Goal: Task Accomplishment & Management: Use online tool/utility

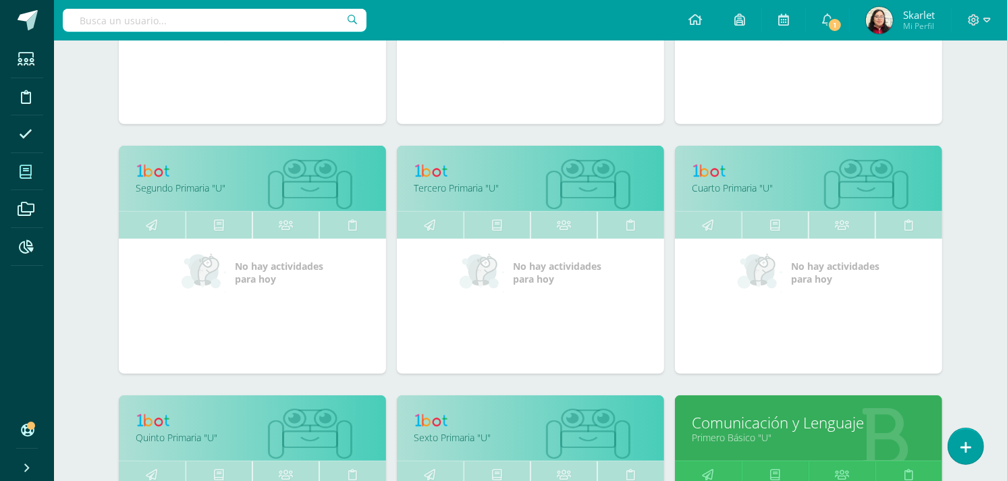
scroll to position [777, 0]
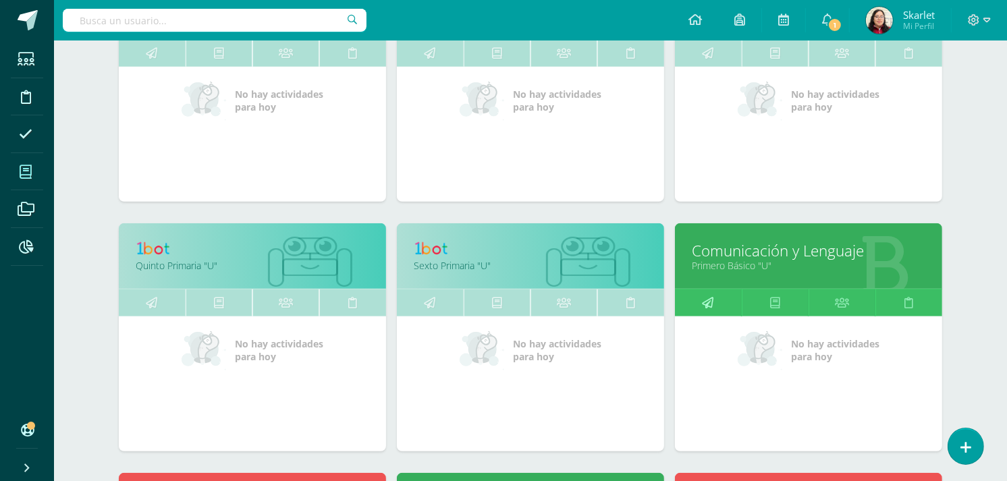
click at [696, 304] on link at bounding box center [708, 302] width 67 height 27
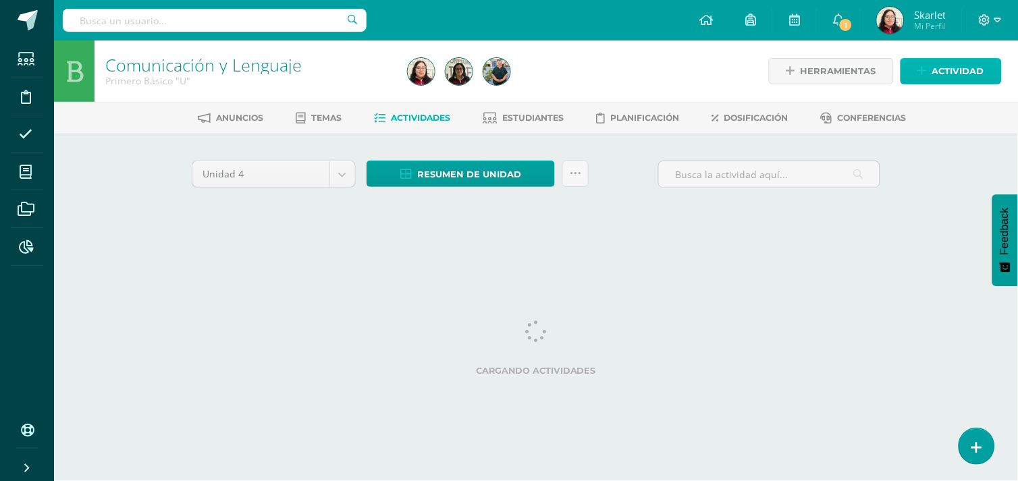
click at [926, 82] on link "Actividad" at bounding box center [950, 71] width 101 height 26
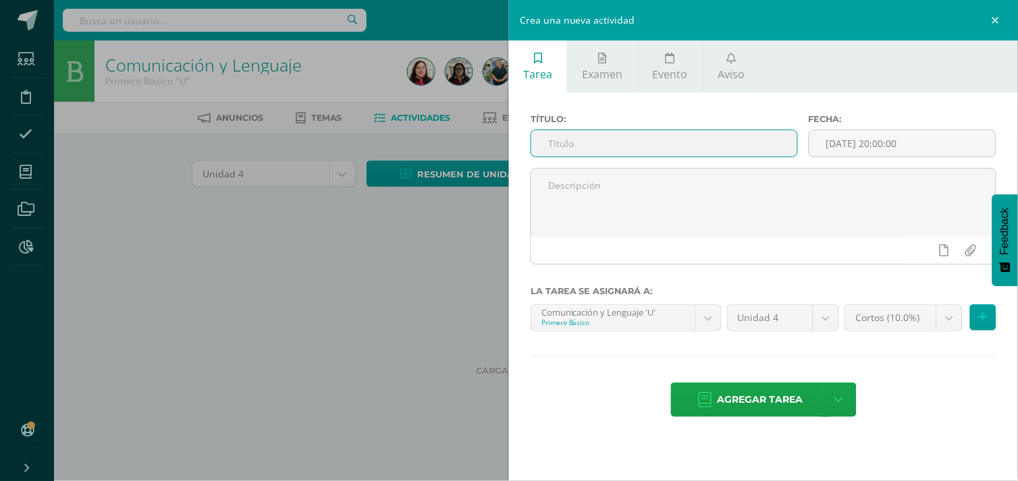
click at [604, 152] on input "text" at bounding box center [664, 143] width 266 height 26
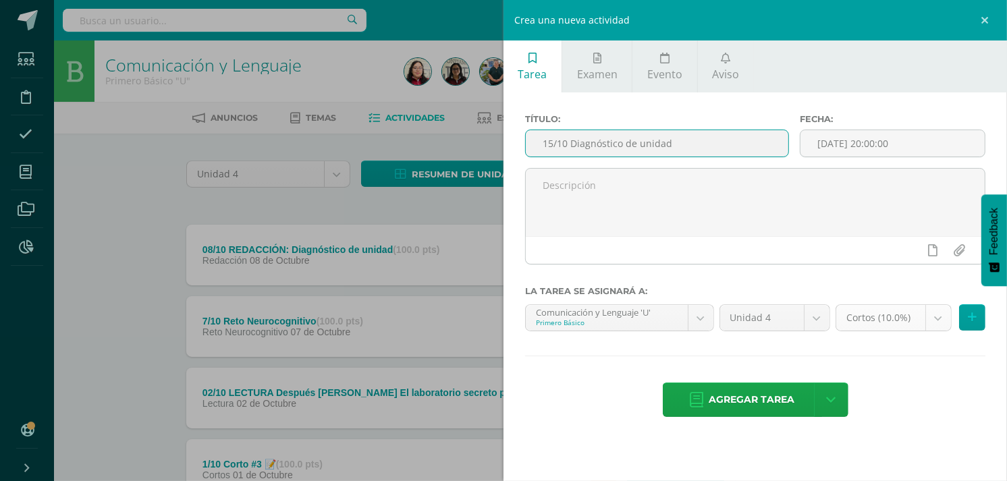
type input "15/10 Diagnóstico de unidad"
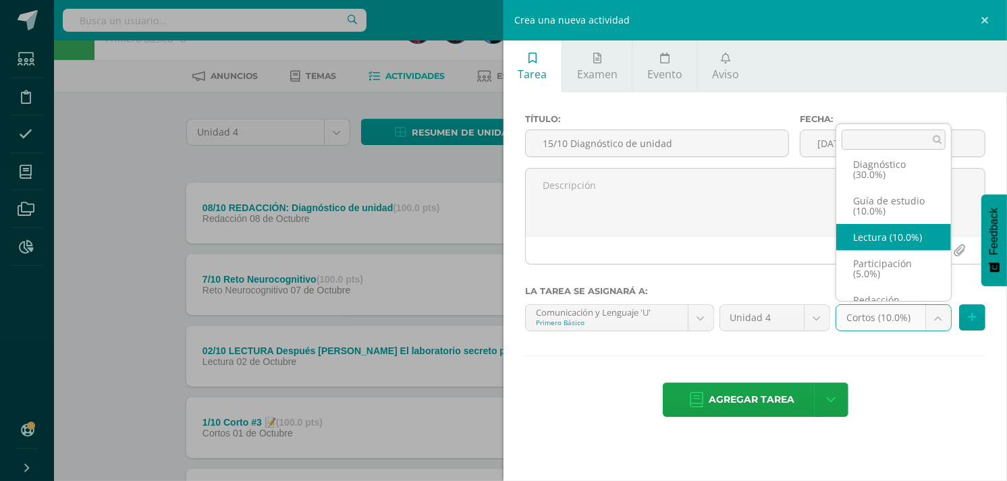
scroll to position [15, 0]
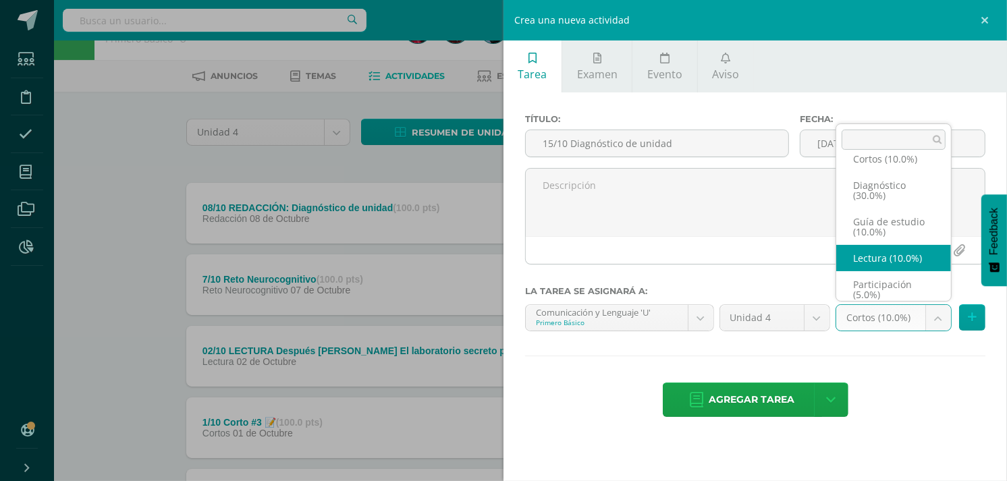
select select "202768"
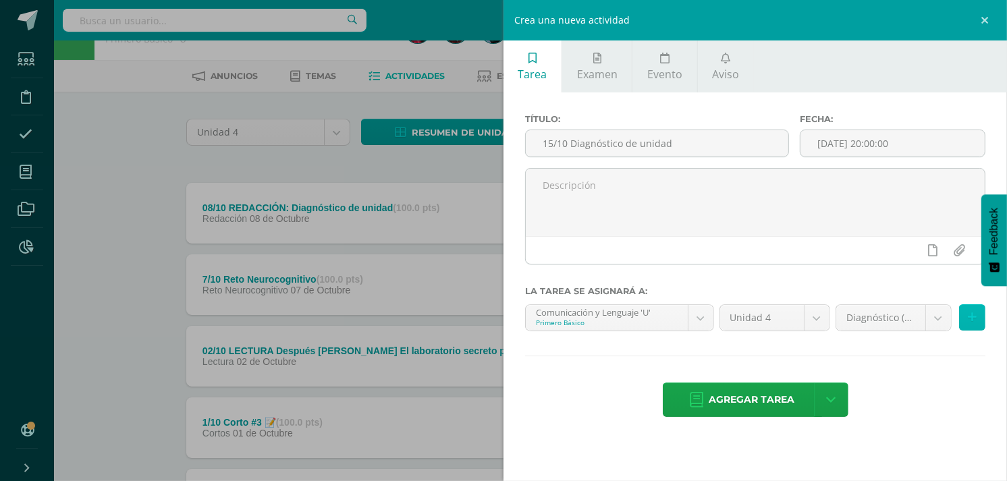
click at [974, 319] on icon at bounding box center [972, 317] width 9 height 11
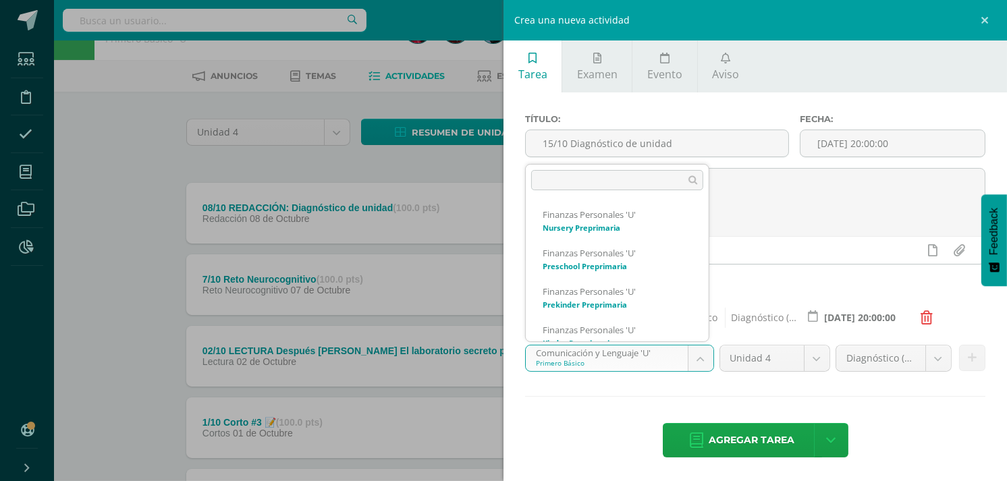
scroll to position [321, 0]
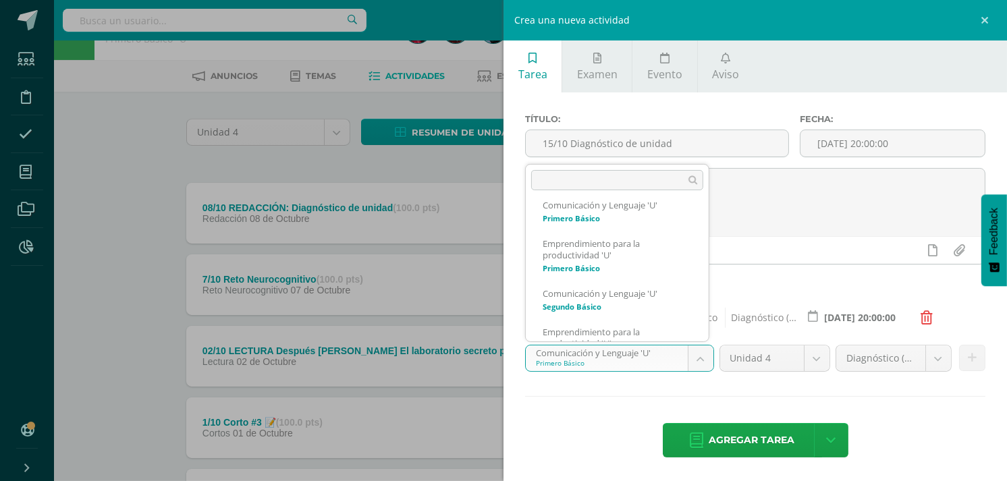
scroll to position [434, 0]
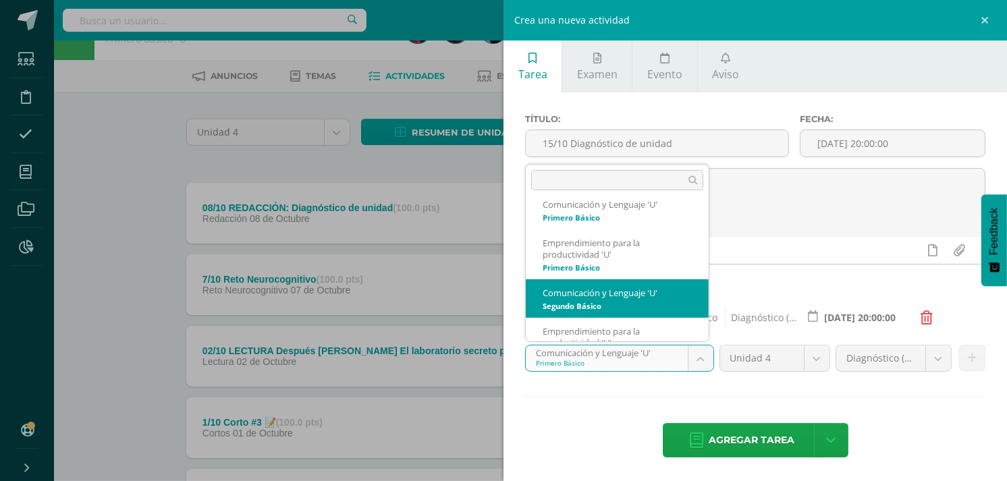
select select "200447"
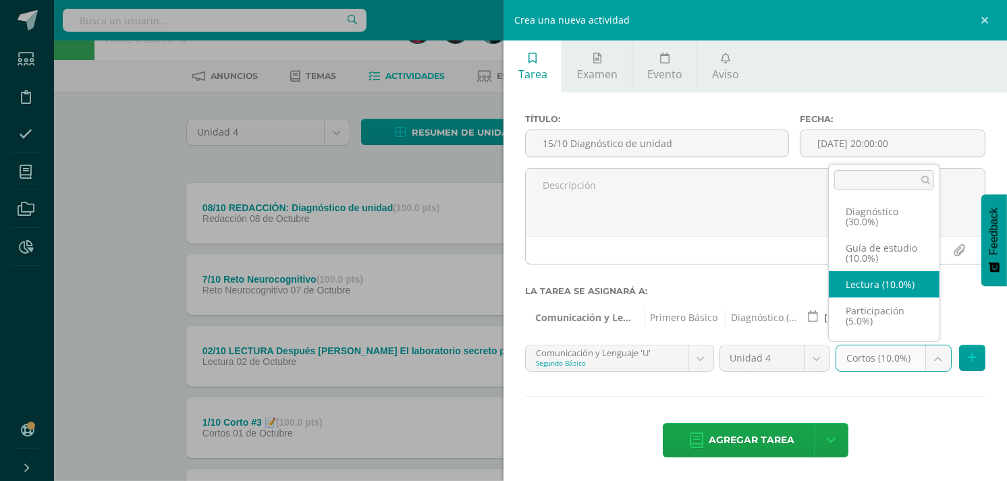
scroll to position [18, 0]
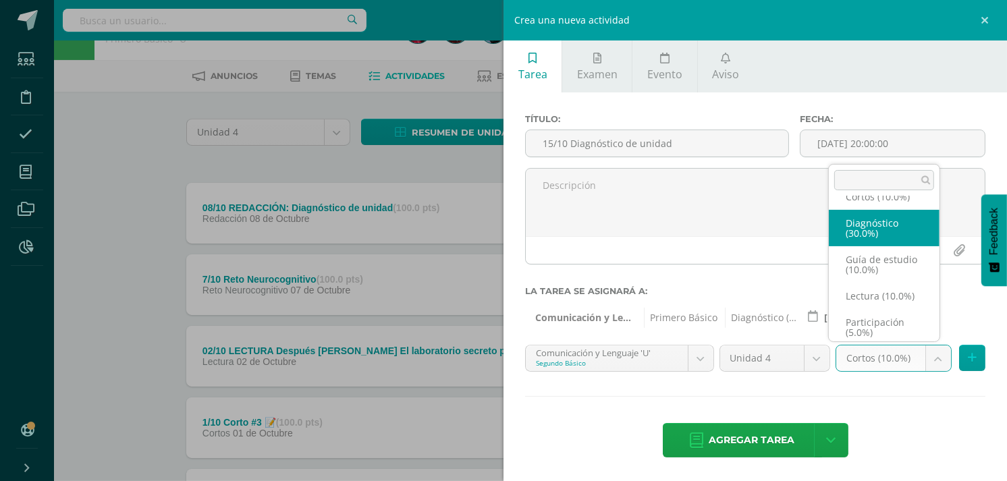
select select "202825"
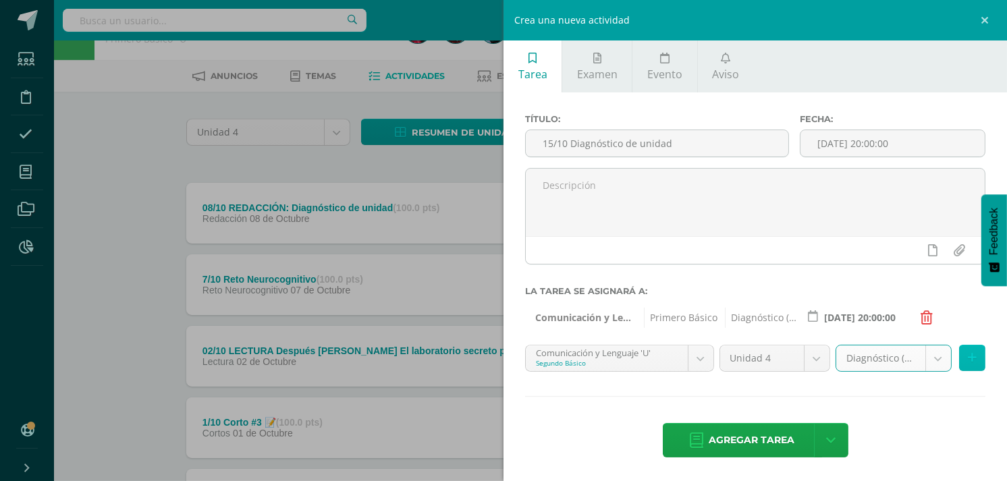
click at [966, 352] on button at bounding box center [972, 358] width 26 height 26
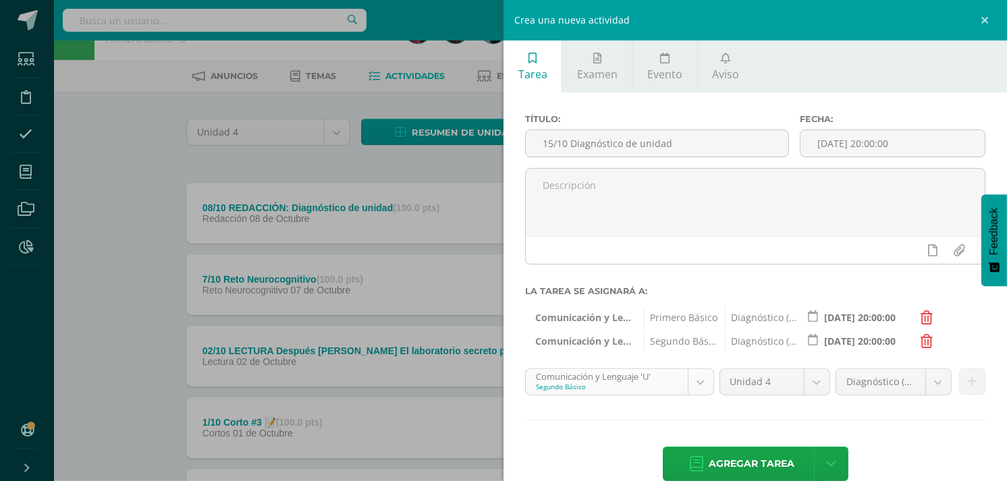
scroll to position [410, 0]
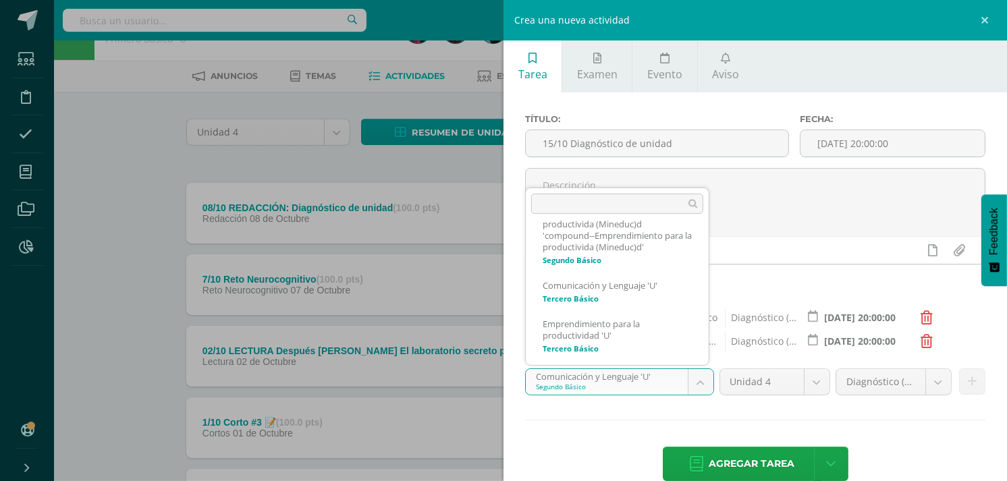
scroll to position [628, 0]
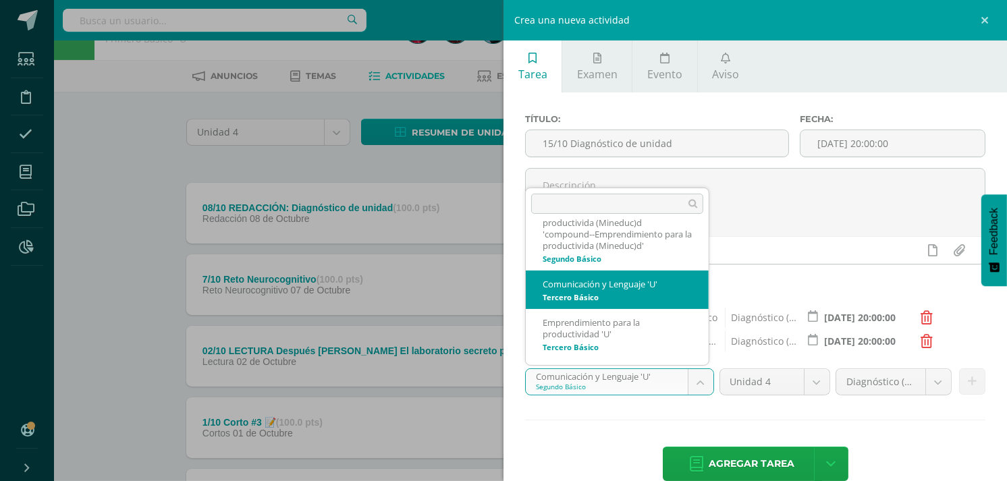
select select "200685"
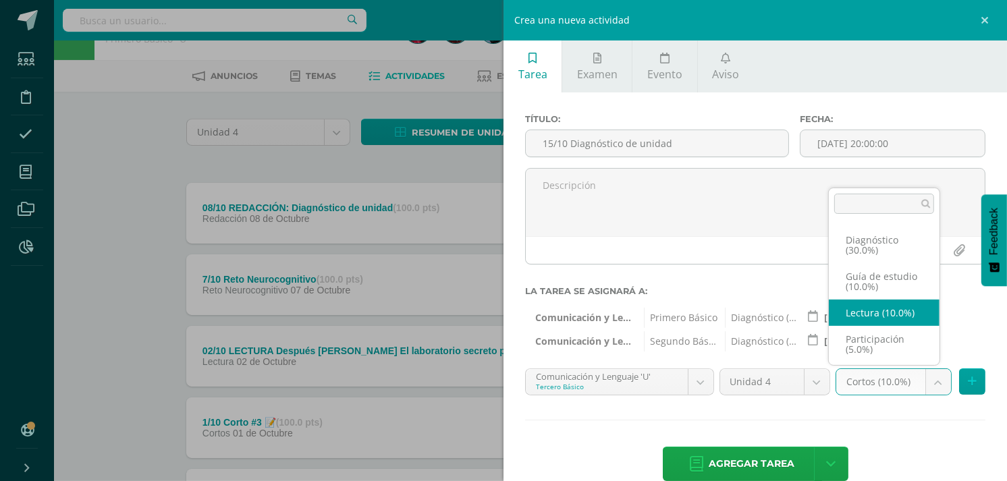
scroll to position [0, 0]
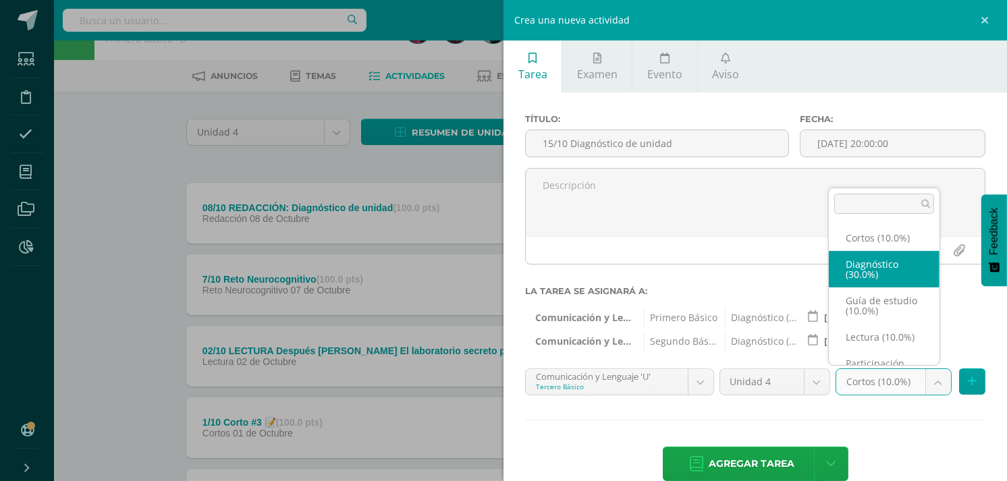
select select "203190"
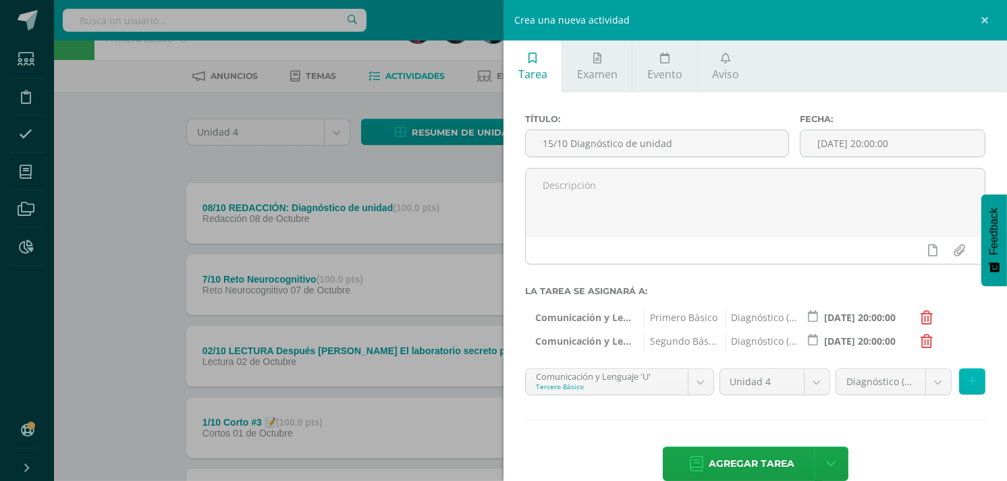
click at [968, 381] on icon at bounding box center [972, 381] width 9 height 11
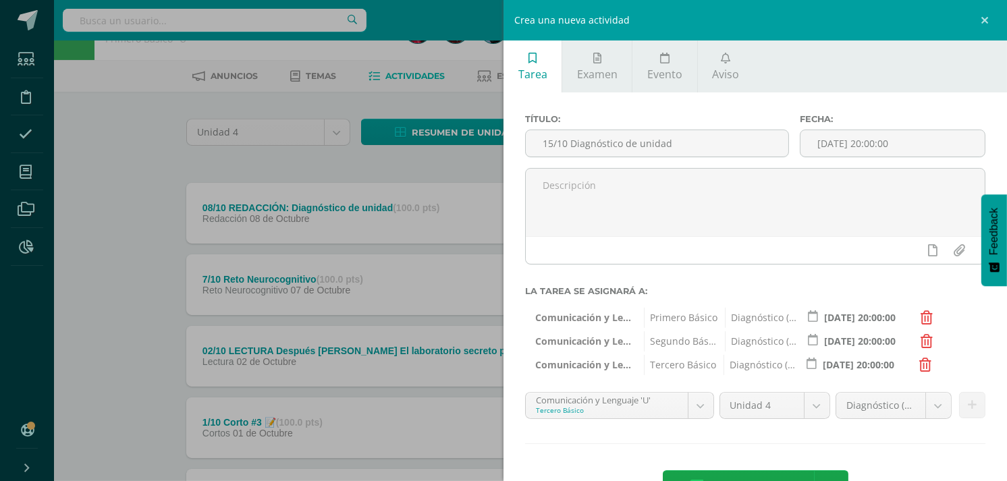
scroll to position [49, 0]
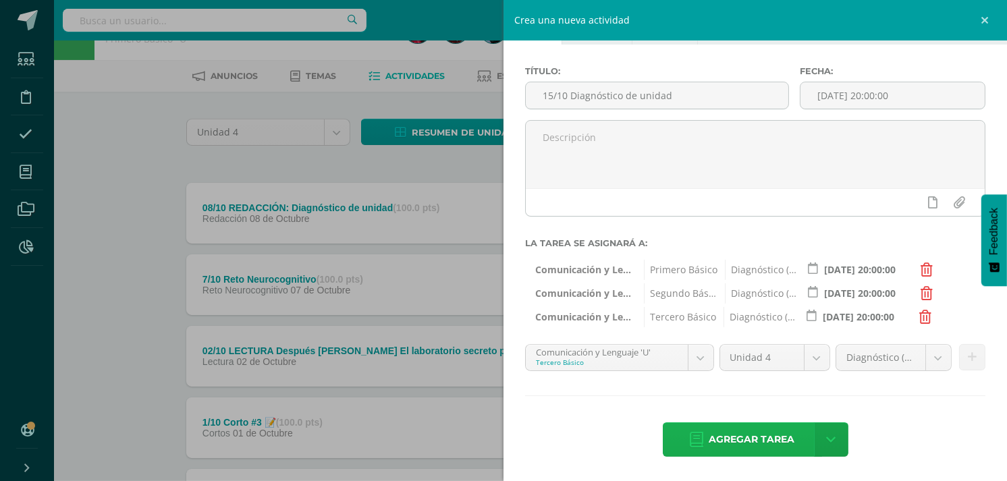
click at [738, 441] on span "Agregar tarea" at bounding box center [752, 439] width 86 height 33
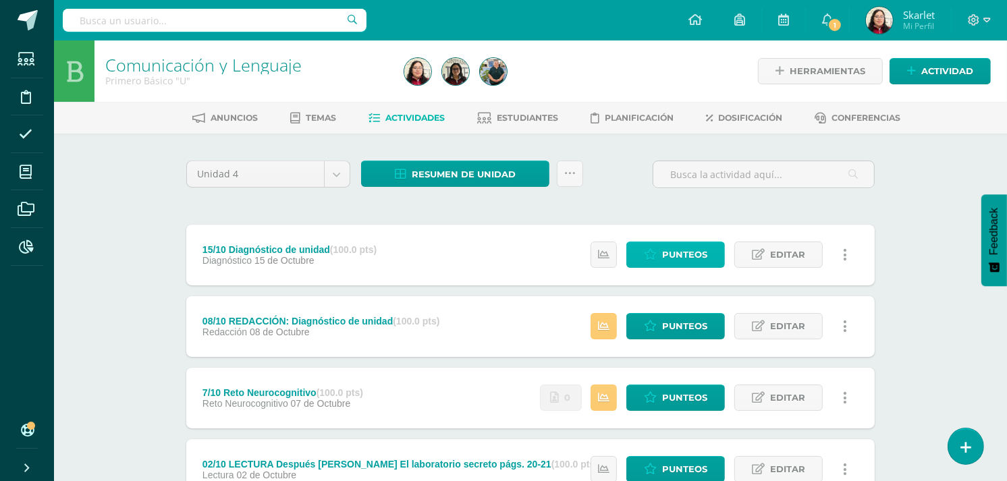
click at [670, 259] on span "Punteos" at bounding box center [684, 254] width 45 height 25
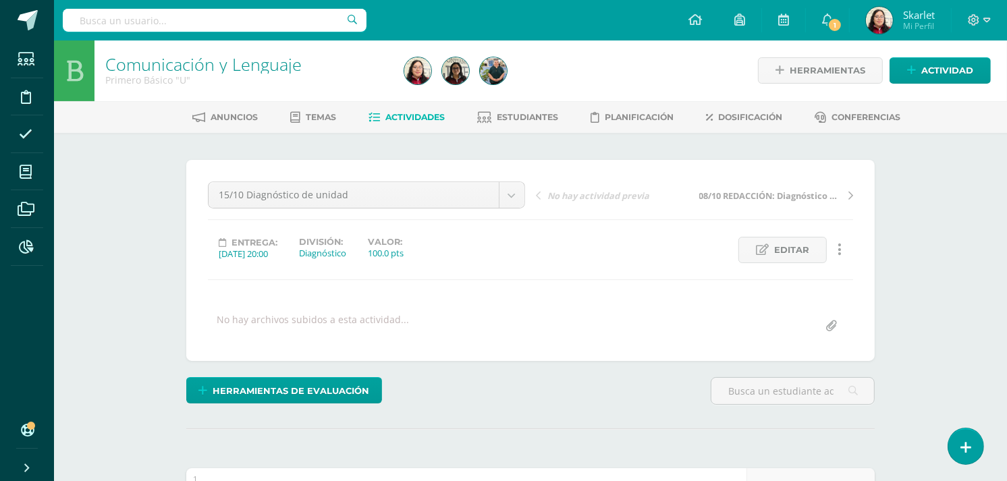
scroll to position [1, 0]
